Goal: Task Accomplishment & Management: Use online tool/utility

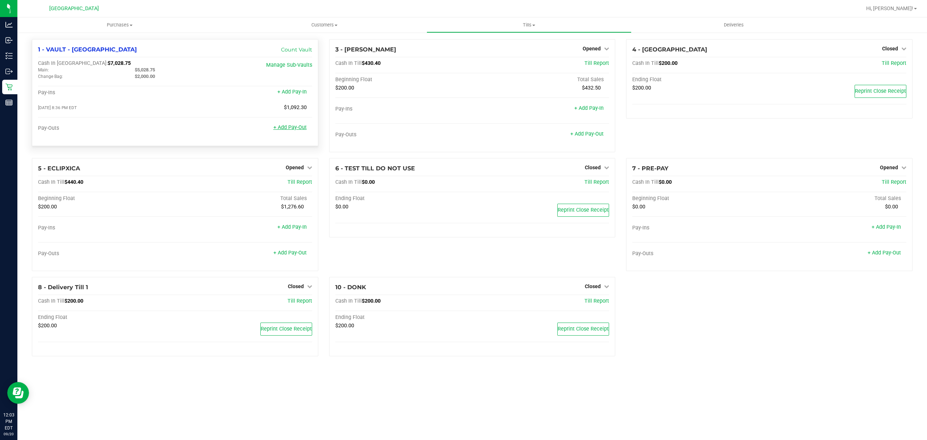
click at [296, 130] on link "+ Add Pay-Out" at bounding box center [290, 127] width 33 height 6
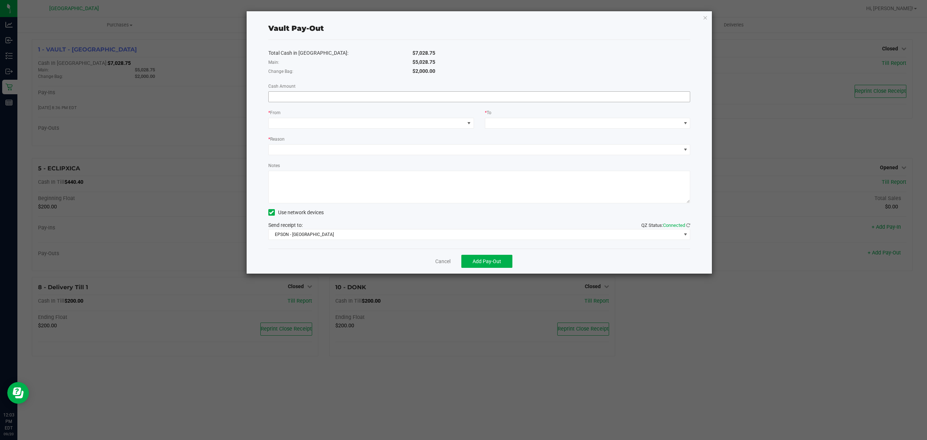
click at [336, 99] on input at bounding box center [480, 97] width 422 height 10
type input "$5,028.75"
click at [431, 124] on span at bounding box center [367, 123] width 196 height 10
click at [298, 170] on span "(VAULT - PORT ST LUCIE)" at bounding box center [322, 170] width 71 height 6
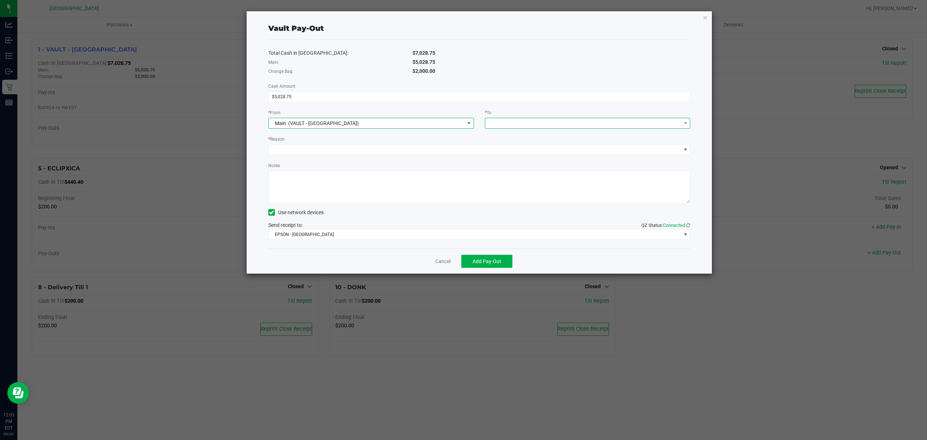
click at [527, 125] on span at bounding box center [583, 123] width 196 height 10
click at [499, 214] on span "Empyreal Transfer" at bounding box center [510, 213] width 41 height 6
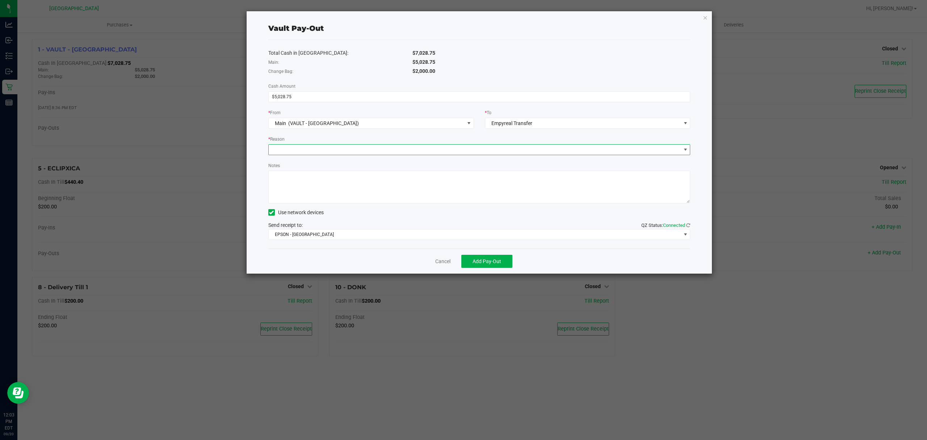
click at [302, 152] on span at bounding box center [475, 150] width 413 height 10
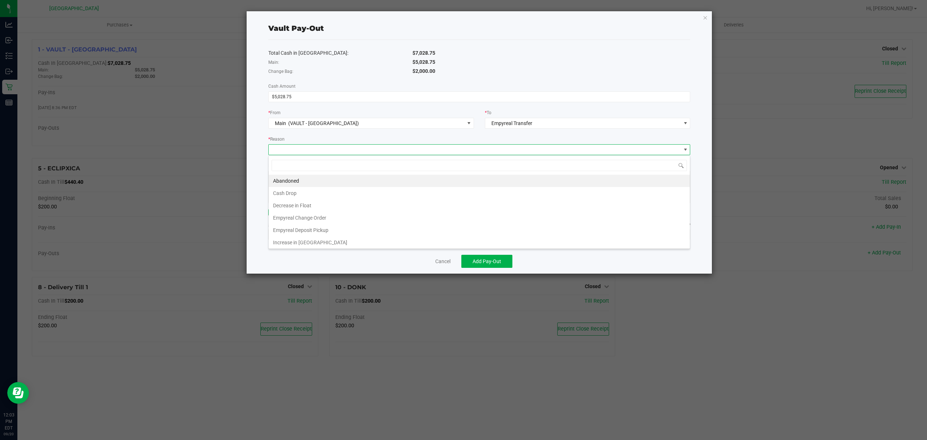
scroll to position [11, 422]
click at [323, 230] on li "Empyreal Deposit Pickup" at bounding box center [479, 230] width 421 height 12
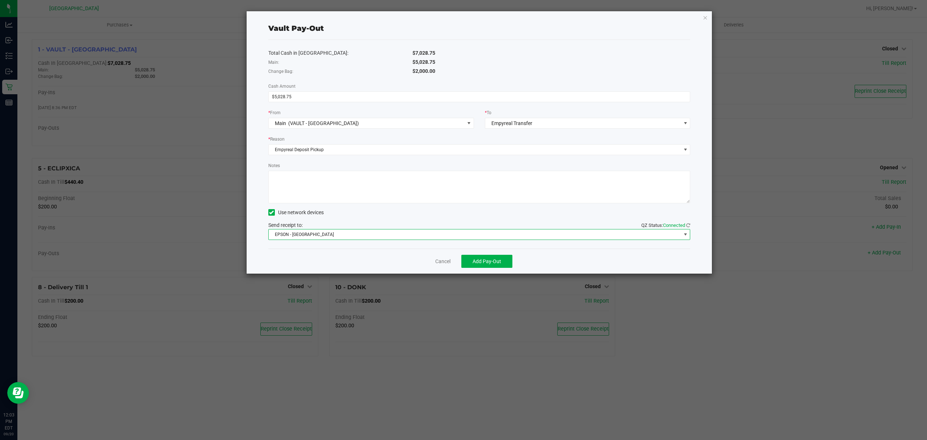
click at [304, 233] on span "EPSON - EAST-TIMOR" at bounding box center [475, 234] width 413 height 10
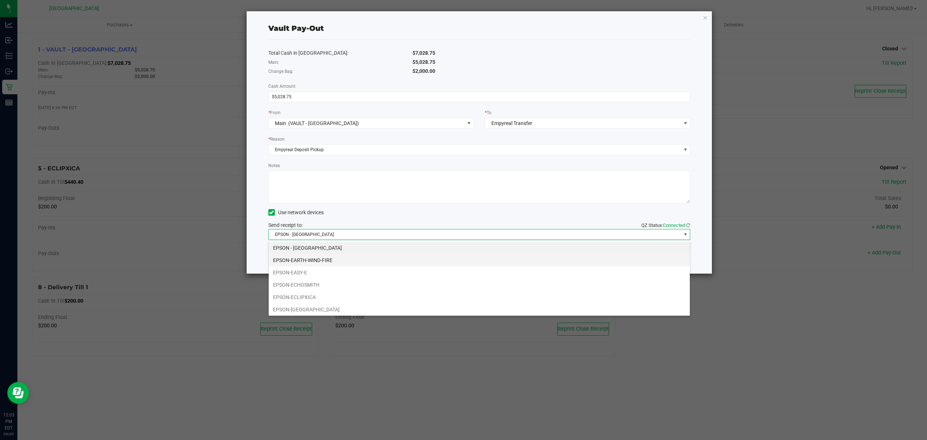
click at [313, 257] on li "EPSON-EARTH-WIND-FIRE" at bounding box center [479, 260] width 421 height 12
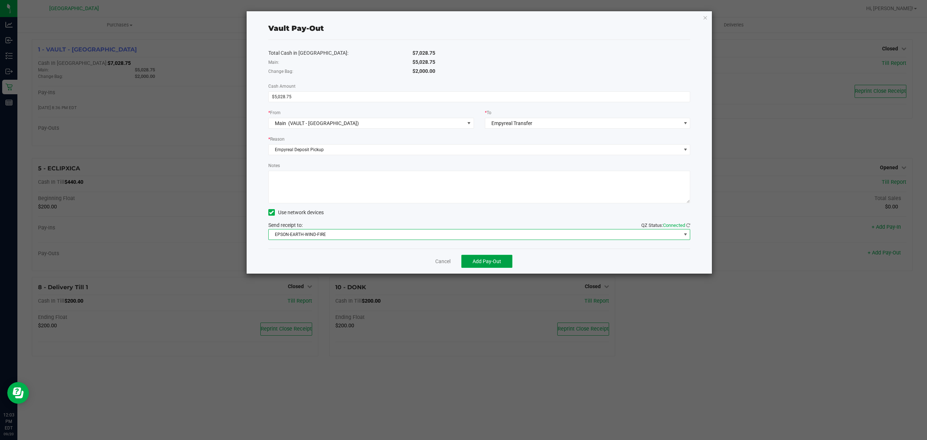
click at [502, 264] on button "Add Pay-Out" at bounding box center [487, 261] width 51 height 13
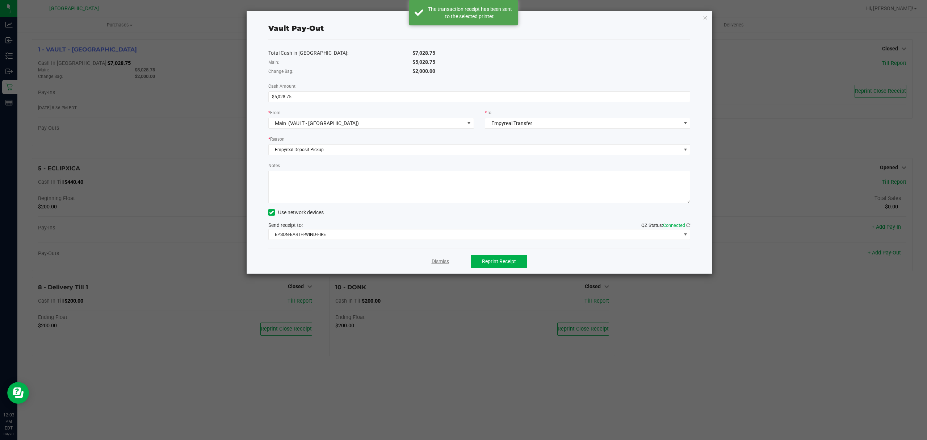
click at [445, 263] on link "Dismiss" at bounding box center [440, 262] width 17 height 8
